Goal: Task Accomplishment & Management: Complete application form

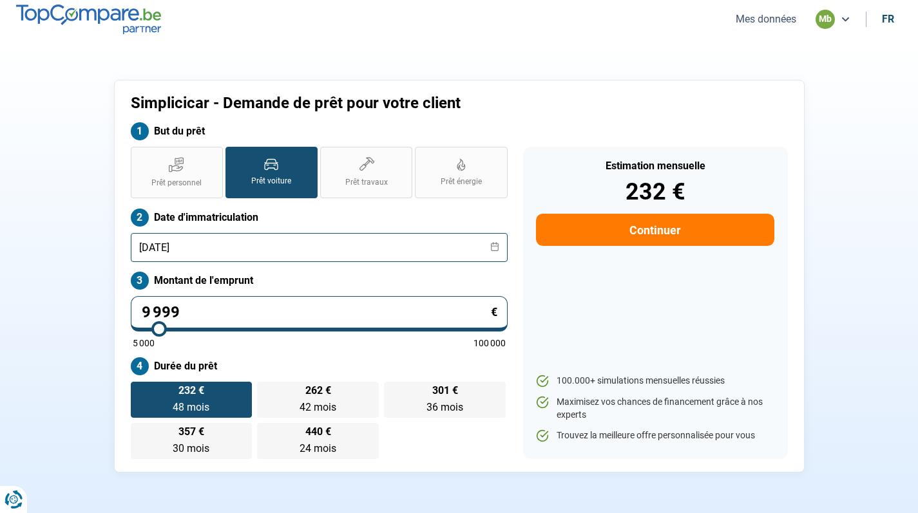
click at [274, 252] on input "[DATE]" at bounding box center [319, 247] width 377 height 29
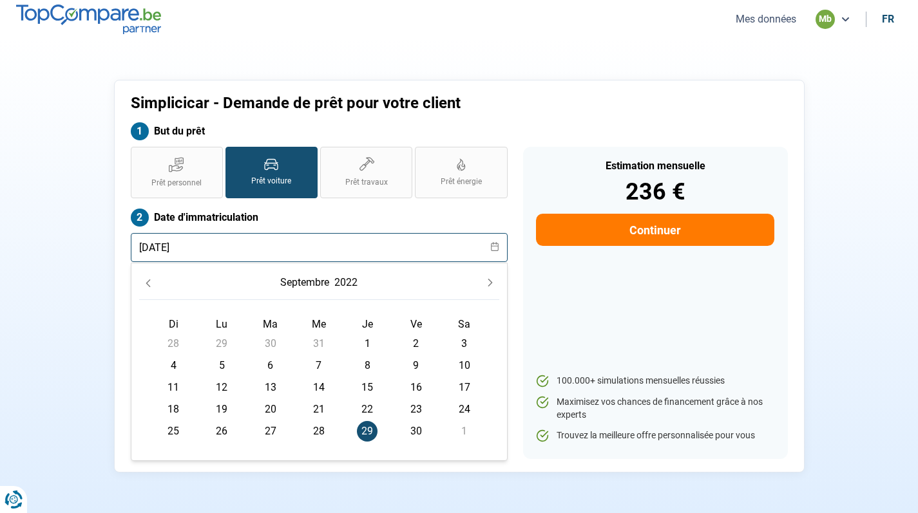
click at [166, 244] on input "[DATE]" at bounding box center [319, 247] width 377 height 29
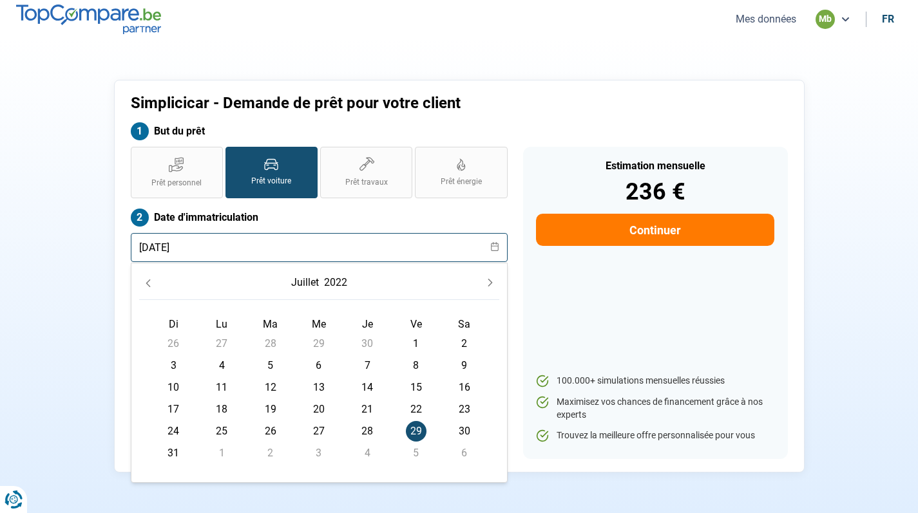
type input "[DATE]"
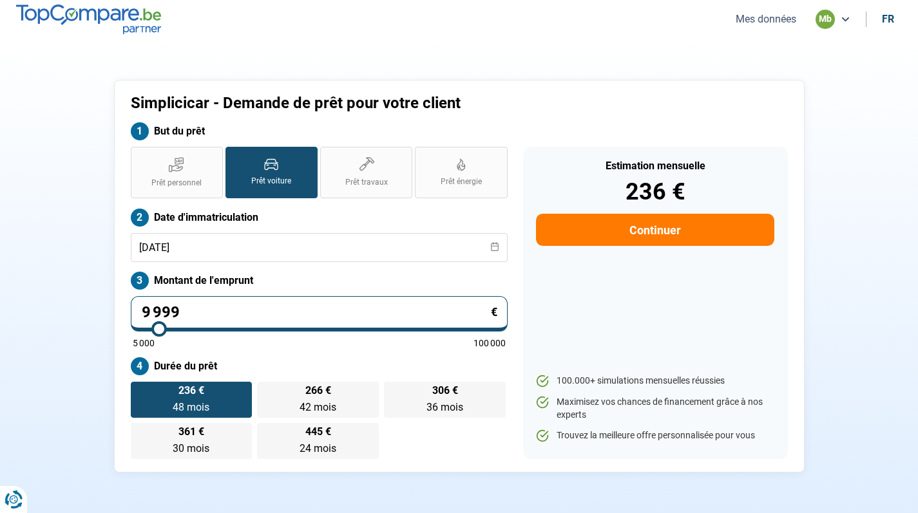
click at [521, 281] on div "Estimation mensuelle 236 € Continuer 100.000+ simulations mensuelles réussies M…" at bounding box center [655, 303] width 280 height 312
drag, startPoint x: 258, startPoint y: 312, endPoint x: 133, endPoint y: 303, distance: 125.9
click at [133, 303] on input "9 999" at bounding box center [319, 313] width 377 height 35
type input "2"
type input "5000"
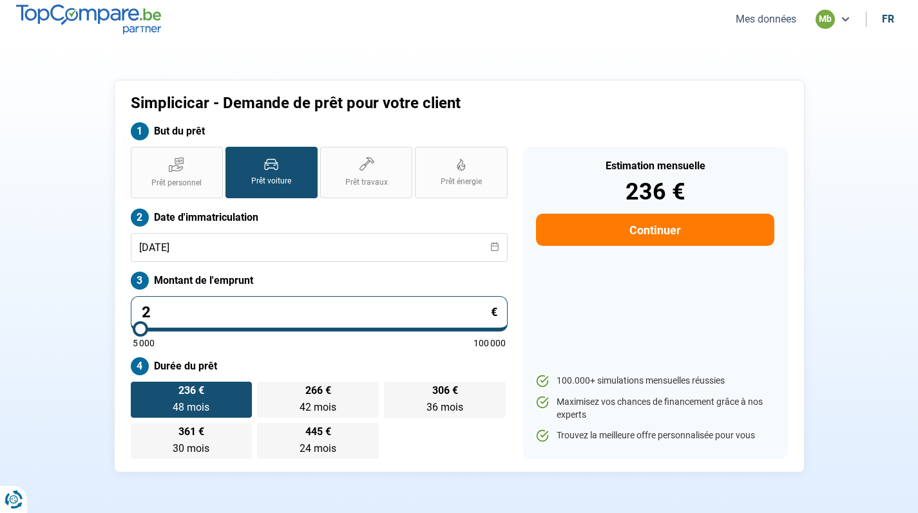
type input "20"
type input "5000"
type input "203"
type input "5000"
type input "2 039"
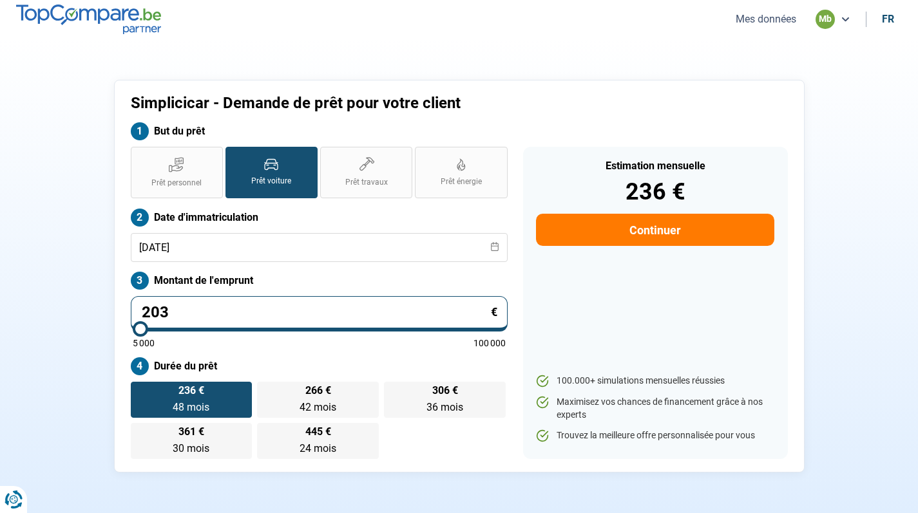
type input "5000"
type input "20 398"
type input "20500"
radio input "false"
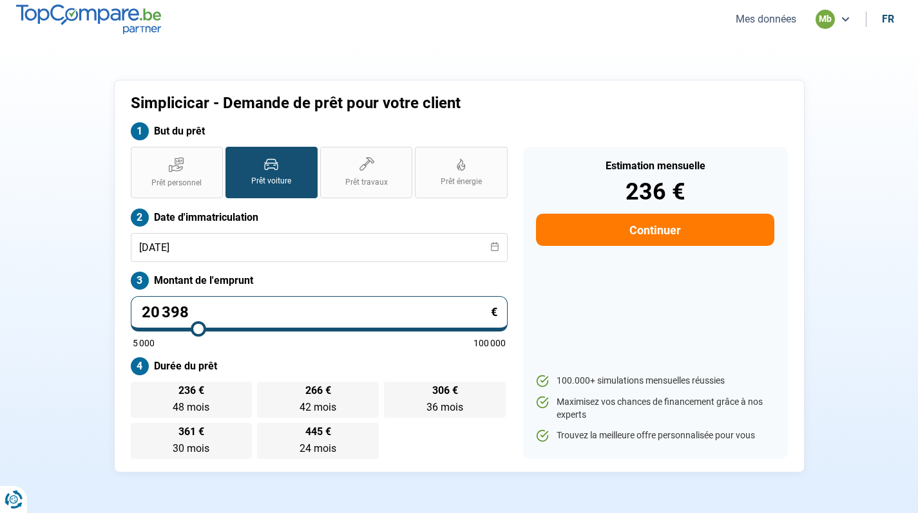
click at [272, 364] on label "Durée du prêt" at bounding box center [319, 366] width 377 height 18
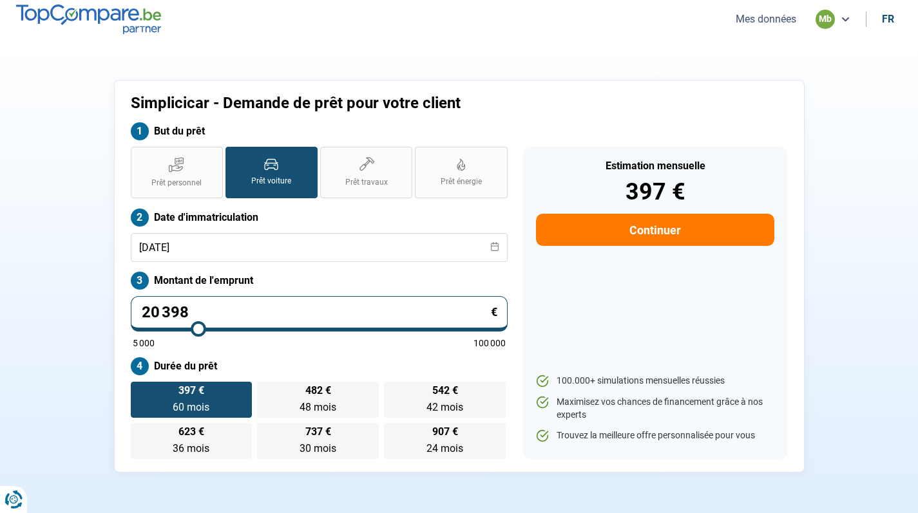
click at [149, 312] on input "20 398" at bounding box center [319, 313] width 377 height 35
type input "2 398"
type input "5000"
type input "239"
type input "5000"
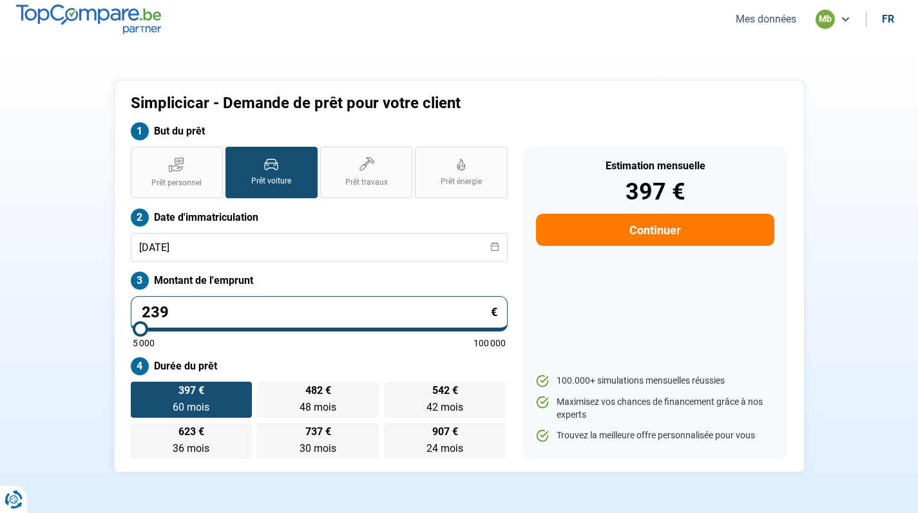
type input "23"
type input "5000"
type input "2"
type input "5000"
type input "0"
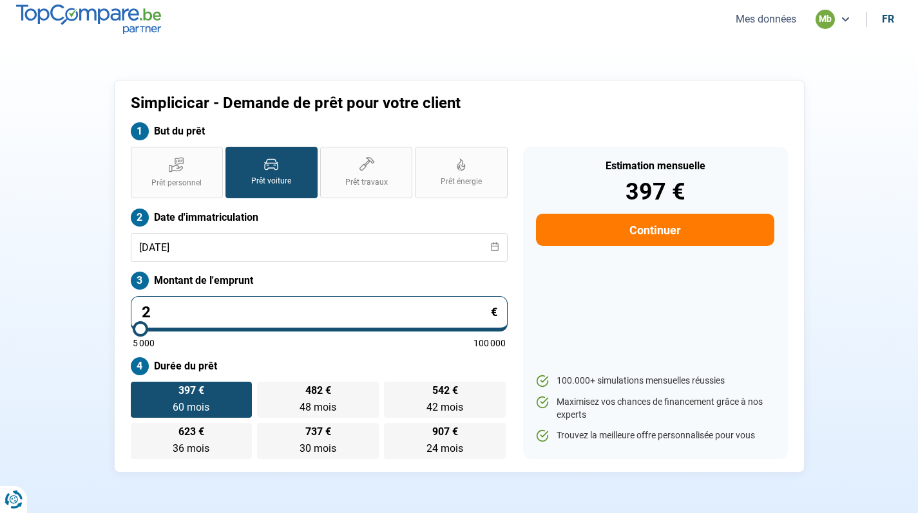
type input "5000"
type input "1"
type input "5000"
type input "12"
type input "5000"
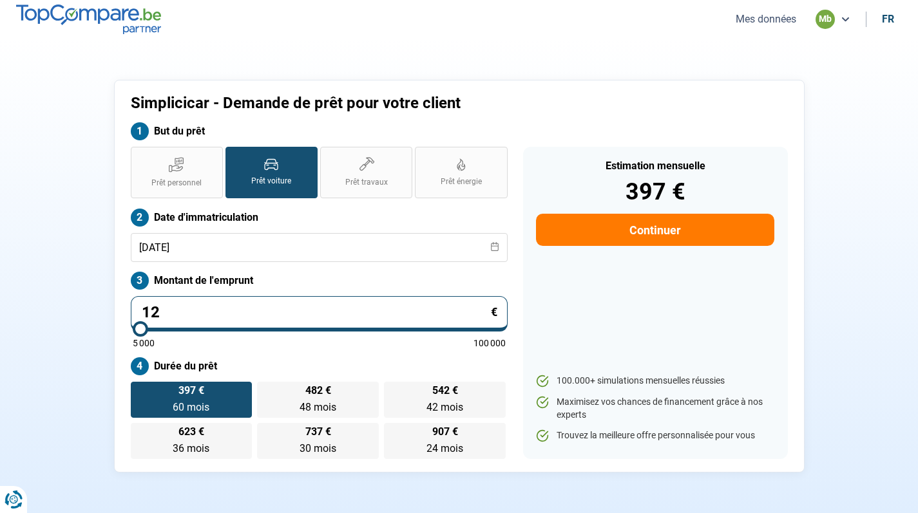
type input "123"
type input "5000"
type input "1 239"
type input "5000"
type input "12 398"
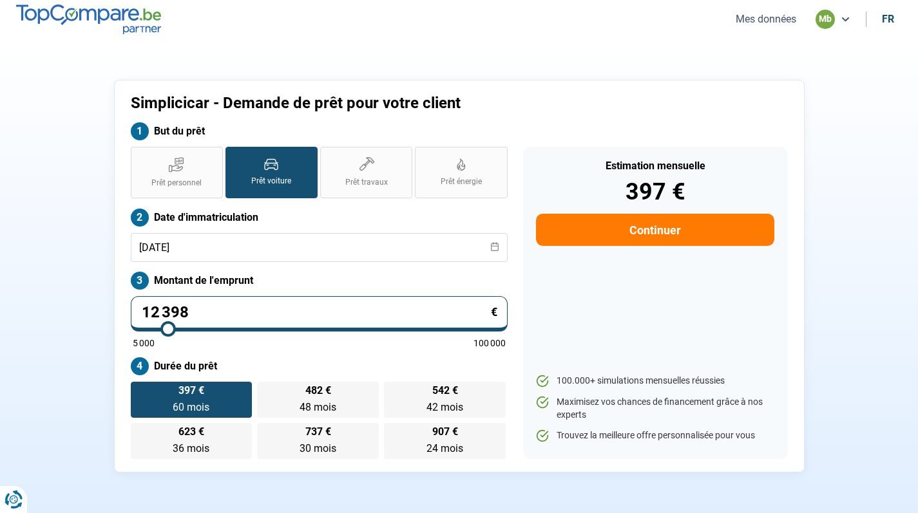
type input "12500"
click at [439, 276] on label "Montant de l'emprunt" at bounding box center [319, 281] width 377 height 18
click at [156, 312] on input "12 398" at bounding box center [319, 313] width 377 height 35
type input "1 398"
type input "5000"
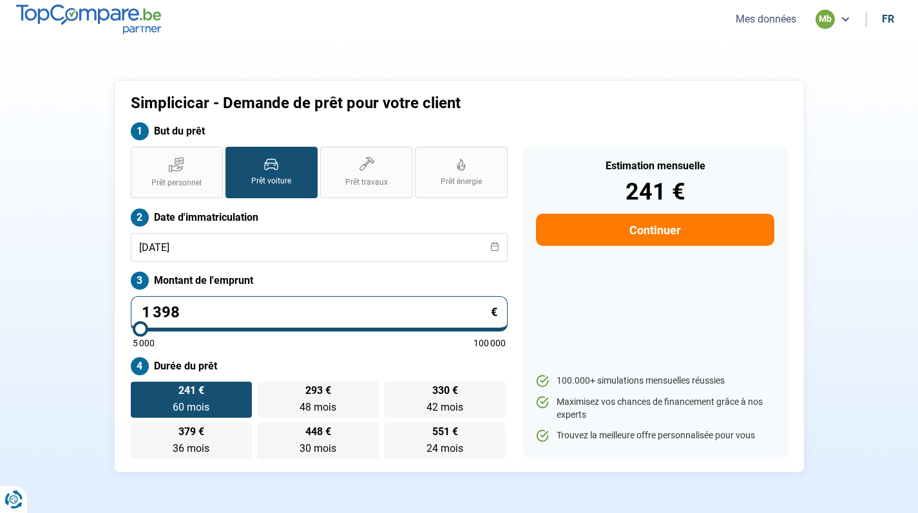
type input "10 398"
type input "10500"
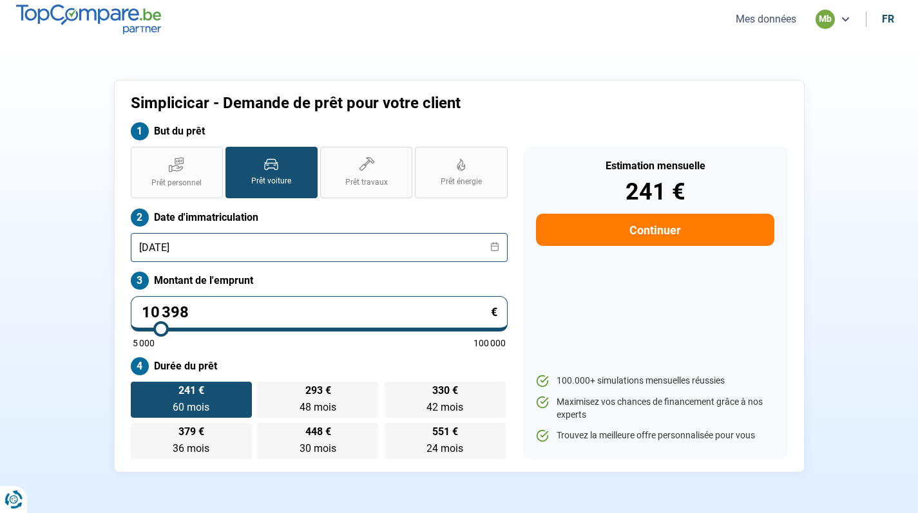
type input "10 398"
type input "10500"
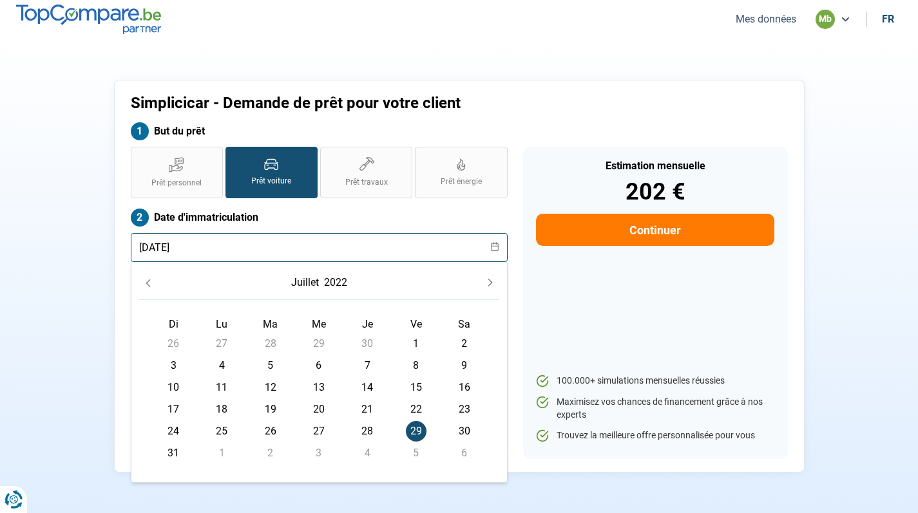
click at [377, 239] on input "[DATE]" at bounding box center [319, 247] width 377 height 29
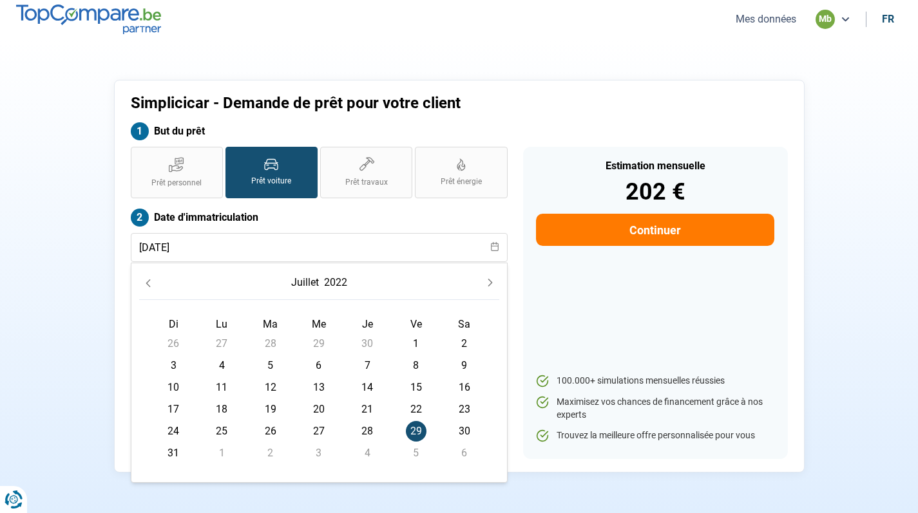
click at [406, 215] on label "Date d'immatriculation" at bounding box center [319, 218] width 377 height 18
